Goal: Communication & Community: Connect with others

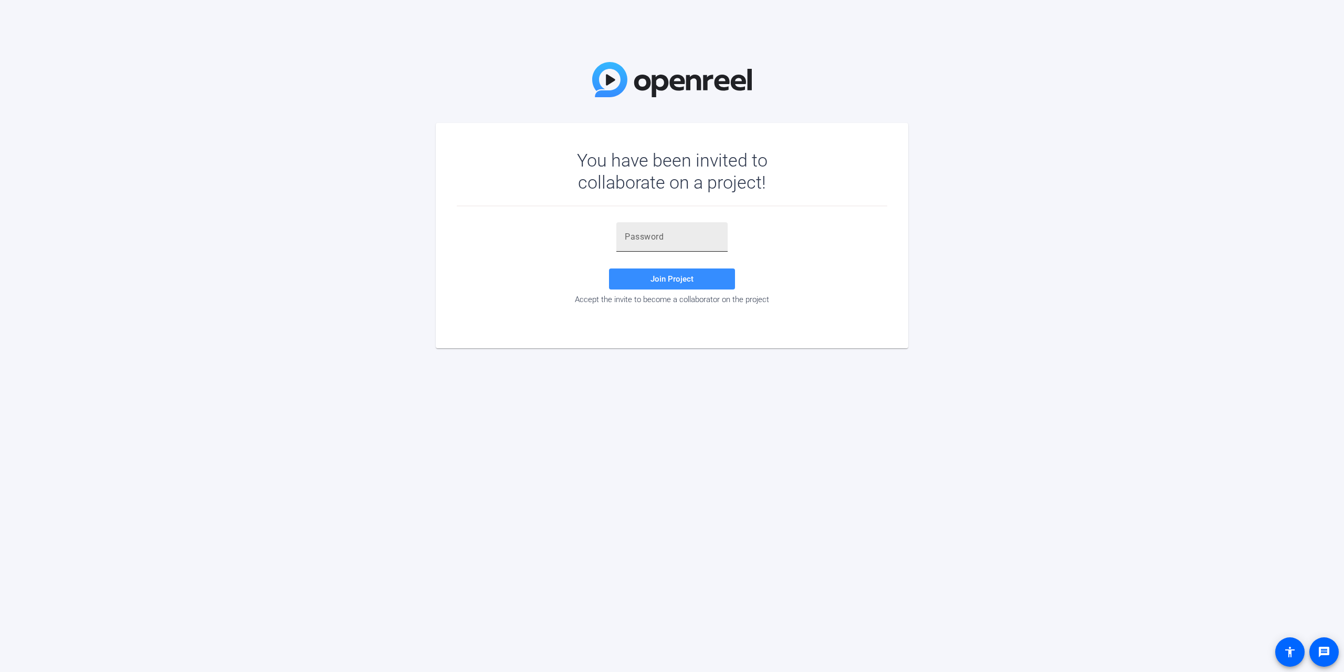
click at [625, 237] on input "text" at bounding box center [672, 237] width 95 height 13
paste input "1HA_8z"
type input "1HA_8z"
click at [675, 272] on span at bounding box center [672, 278] width 126 height 25
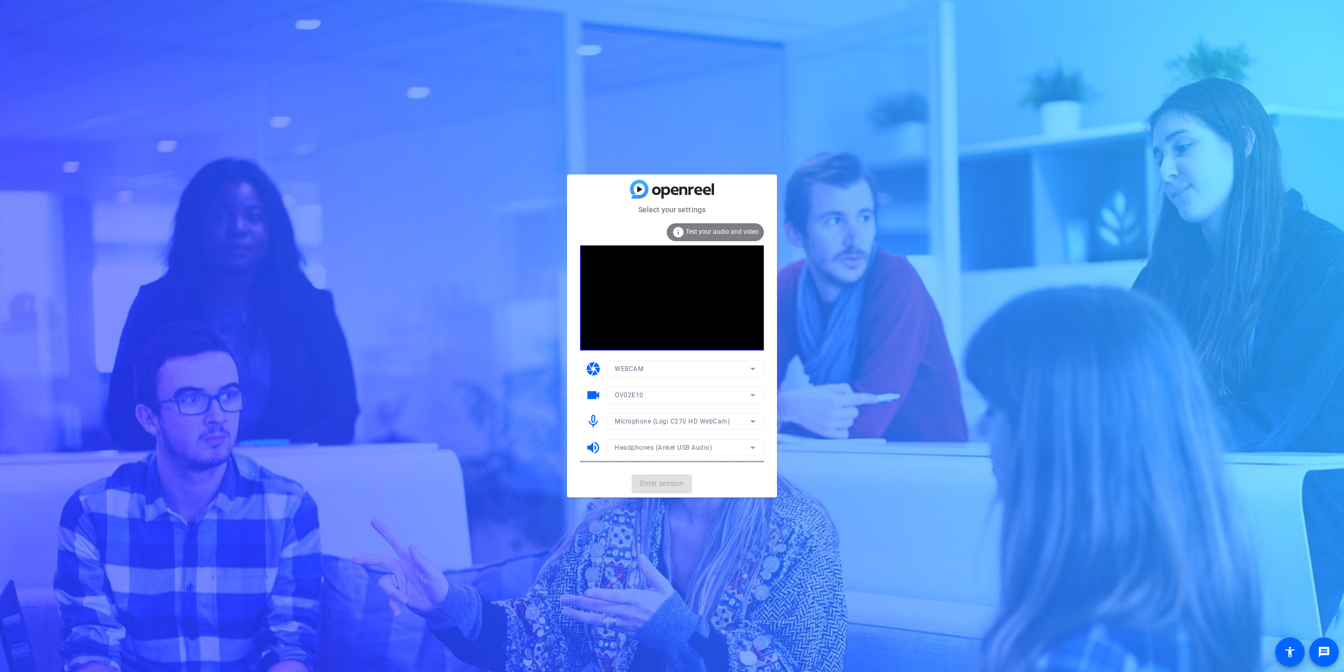
click at [713, 372] on mat-form-field "WEBCAM" at bounding box center [686, 368] width 158 height 17
click at [752, 369] on icon at bounding box center [753, 368] width 13 height 13
click at [735, 471] on div at bounding box center [672, 336] width 1344 height 672
click at [662, 481] on span "Enter session" at bounding box center [662, 483] width 44 height 11
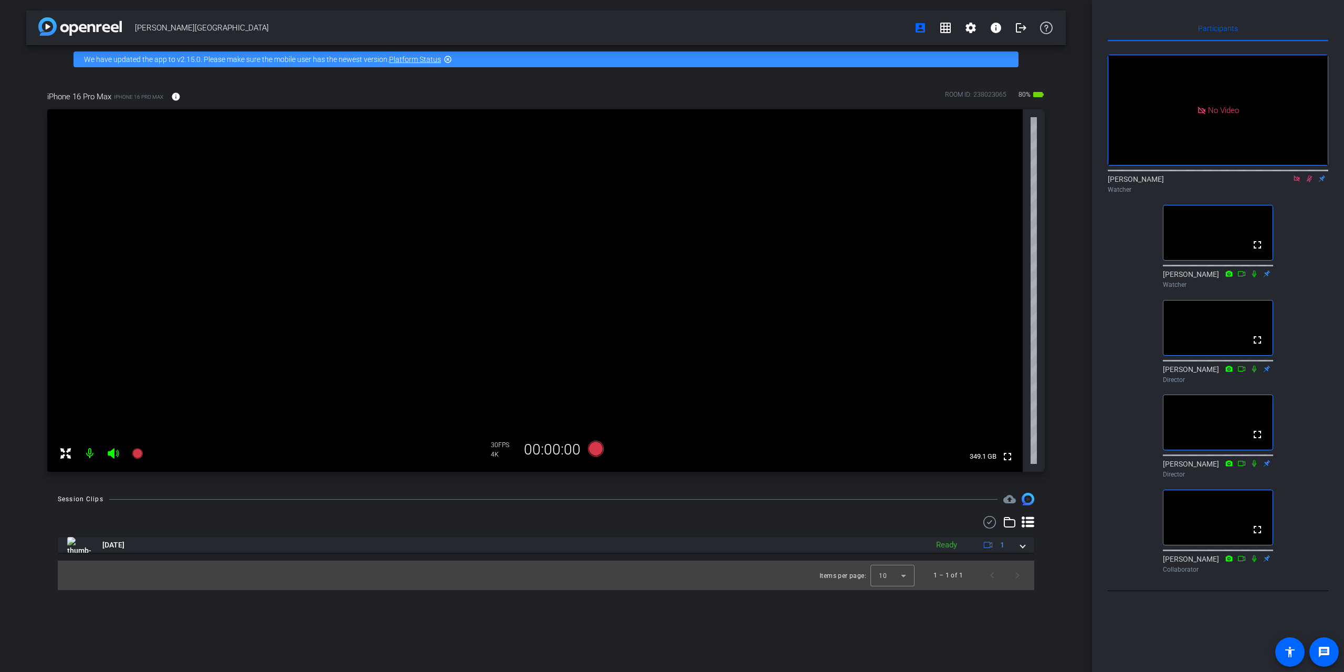
click at [1310, 182] on icon at bounding box center [1310, 178] width 6 height 7
click at [1310, 182] on icon at bounding box center [1310, 178] width 4 height 7
